Goal: Information Seeking & Learning: Learn about a topic

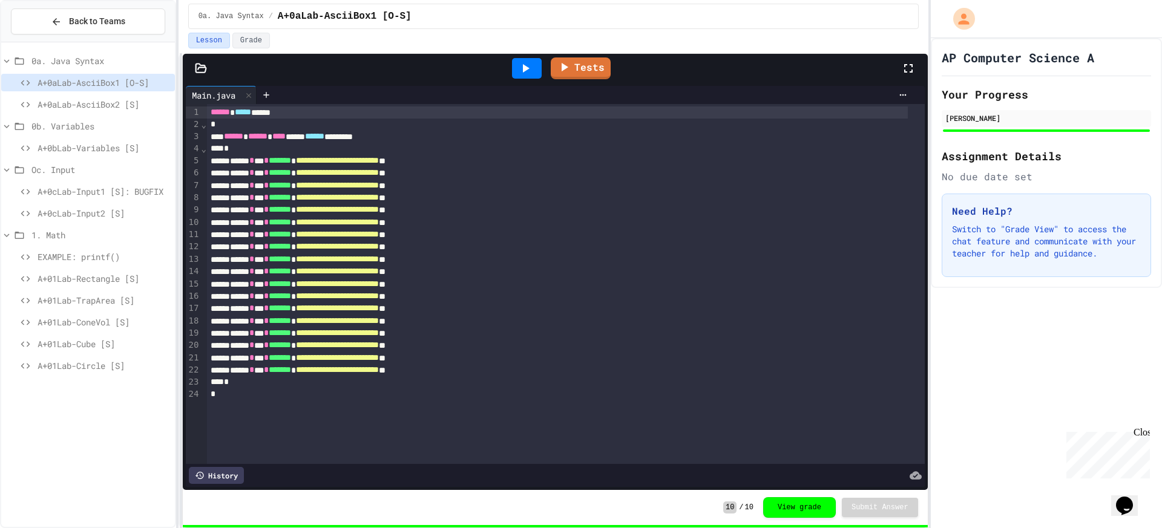
click at [73, 152] on span "A+0bLab-Variables [S]" at bounding box center [104, 148] width 133 height 13
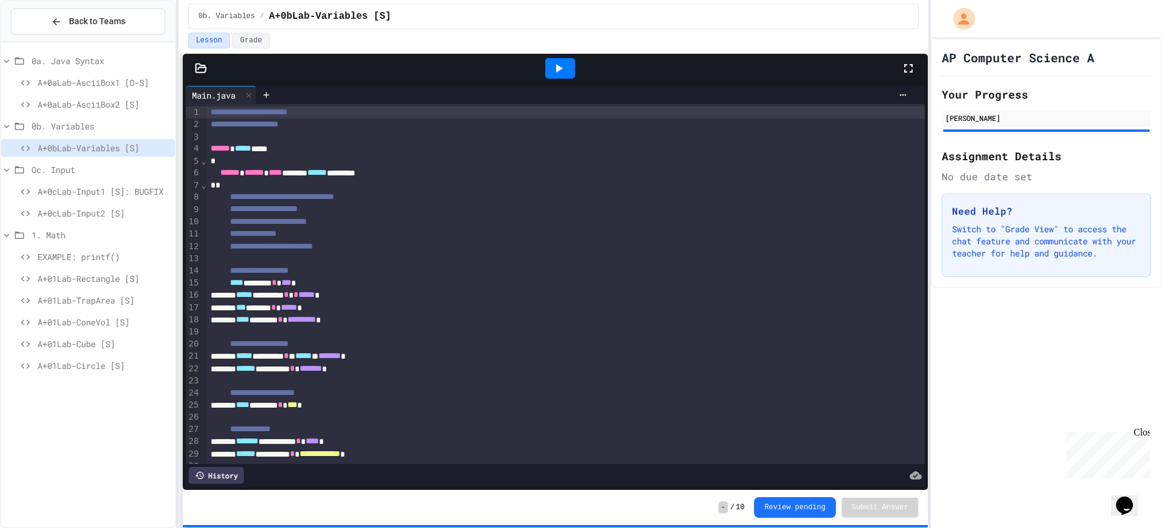
click at [73, 207] on span "A+0cLab-Input2 [S]" at bounding box center [104, 213] width 133 height 13
